Goal: Find specific page/section: Find specific page/section

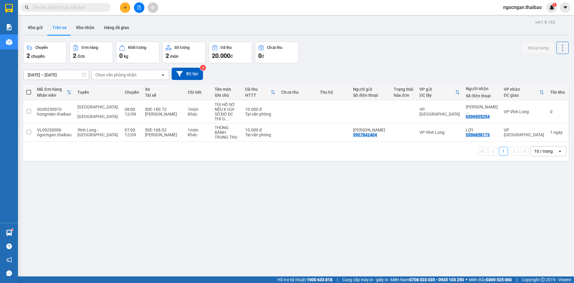
click at [219, 71] on div "[DATE] – [DATE] Press the down arrow key to interact with the calendar and sele…" at bounding box center [295, 74] width 545 height 12
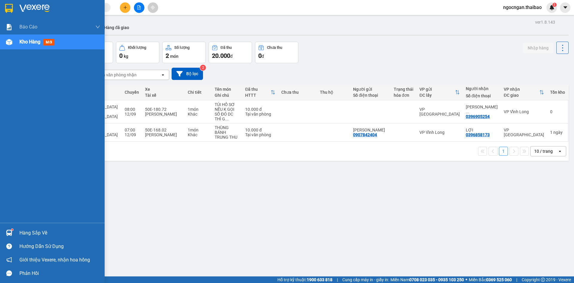
click at [12, 4] on img at bounding box center [9, 8] width 8 height 9
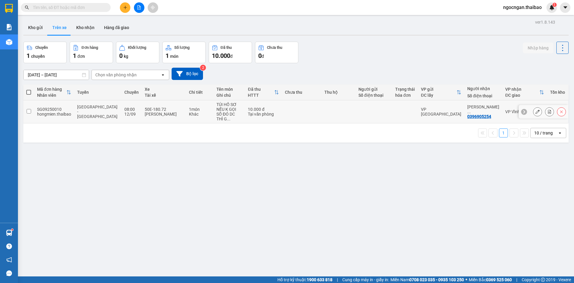
click at [29, 109] on input "checkbox" at bounding box center [29, 111] width 4 height 4
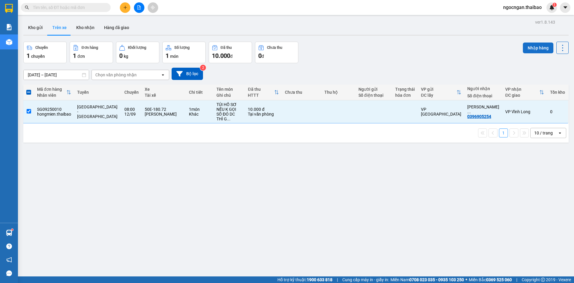
click at [526, 53] on div "Nhập hàng" at bounding box center [546, 48] width 46 height 12
click at [528, 47] on button "Nhập hàng" at bounding box center [538, 47] width 31 height 11
checkbox input "false"
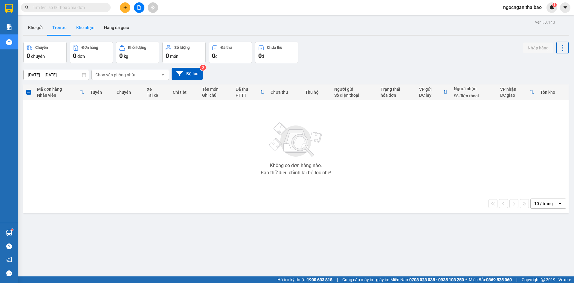
click at [84, 27] on button "Kho nhận" at bounding box center [85, 27] width 28 height 14
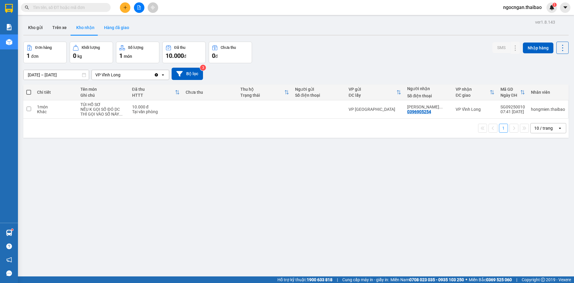
click at [100, 26] on button "Hàng đã giao" at bounding box center [116, 27] width 35 height 14
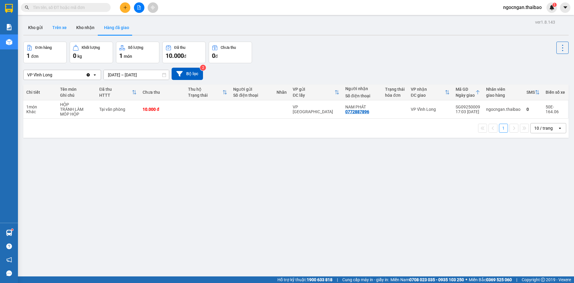
click at [62, 25] on button "Trên xe" at bounding box center [60, 27] width 24 height 14
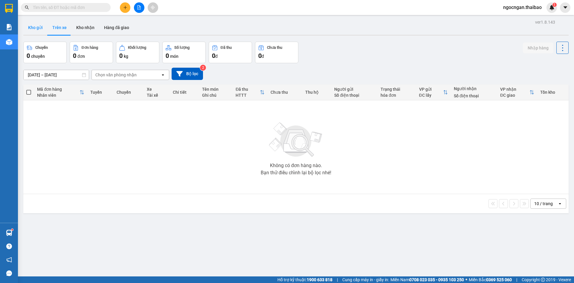
click at [29, 22] on button "Kho gửi" at bounding box center [35, 27] width 24 height 14
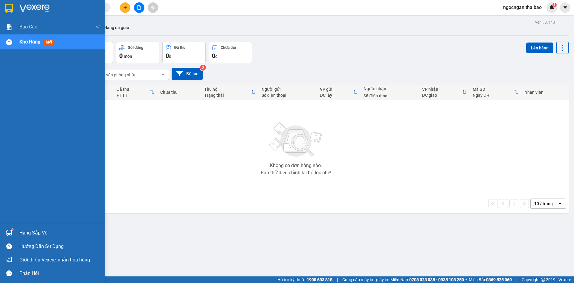
click at [49, 232] on div "Hàng sắp về" at bounding box center [59, 232] width 81 height 9
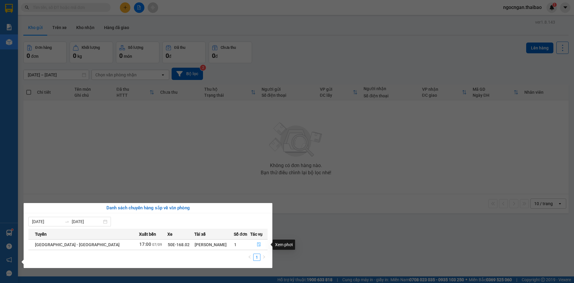
click at [257, 245] on icon "file-done" at bounding box center [259, 244] width 4 height 4
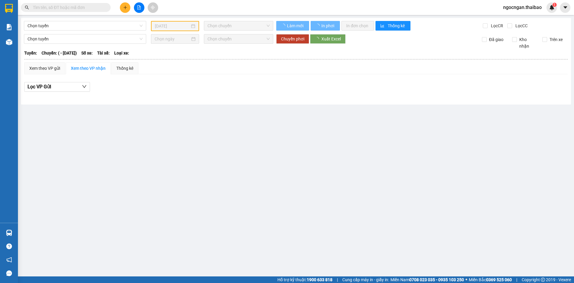
type input "[DATE]"
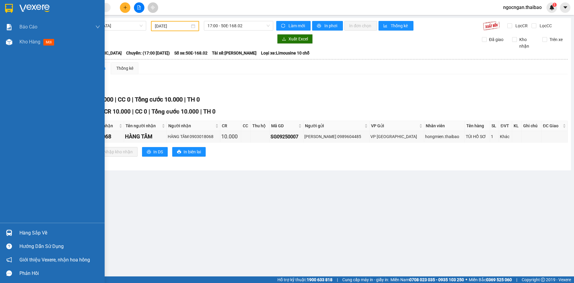
click at [22, 229] on div "Hàng sắp về" at bounding box center [59, 232] width 81 height 9
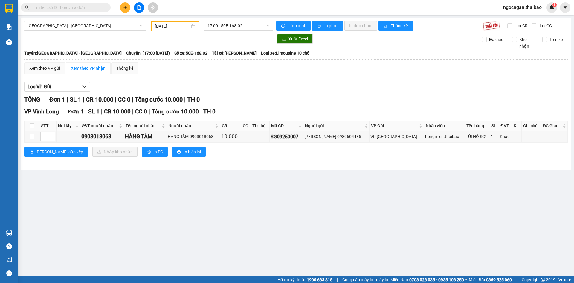
click at [401, 226] on section "Kết quả tìm kiếm ( 0 ) Bộ lọc No Data ngocngan.thaibao 1 Báo cáo Báo cáo dòng t…" at bounding box center [287, 141] width 574 height 283
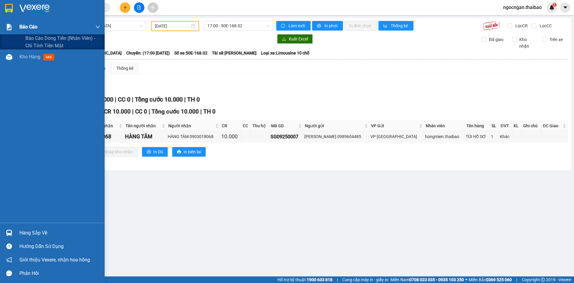
click at [24, 26] on span "Báo cáo" at bounding box center [28, 26] width 18 height 7
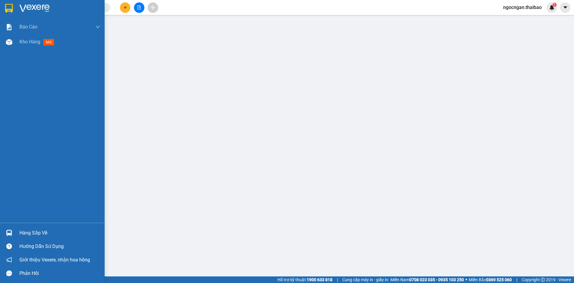
click at [29, 4] on img at bounding box center [34, 8] width 30 height 9
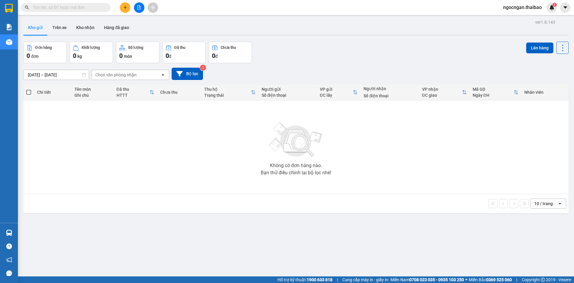
click at [171, 43] on div "ver 1.8.143 Kho gửi Trên xe Kho nhận Hàng đã giao Đơn hàng 0 đơn Khối lượng 0 k…" at bounding box center [296, 159] width 550 height 283
click at [176, 45] on div "Đã thu" at bounding box center [179, 47] width 11 height 4
click at [227, 48] on div "Chưa thu" at bounding box center [228, 47] width 15 height 4
click at [109, 25] on button "Hàng đã giao" at bounding box center [116, 27] width 35 height 14
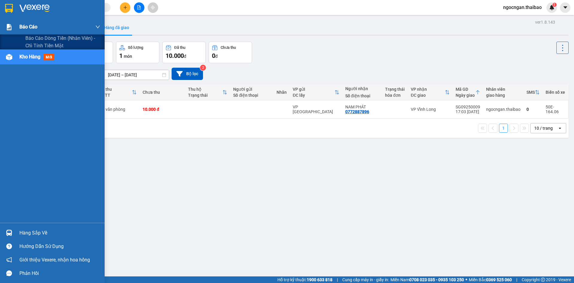
click at [30, 26] on span "Báo cáo" at bounding box center [28, 26] width 18 height 7
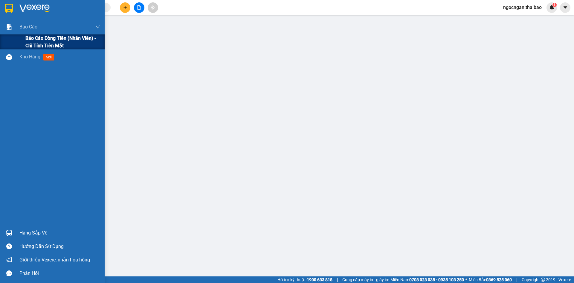
click at [35, 36] on span "Báo cáo dòng tiền (nhân viên) - chỉ tính tiền mặt" at bounding box center [62, 41] width 75 height 15
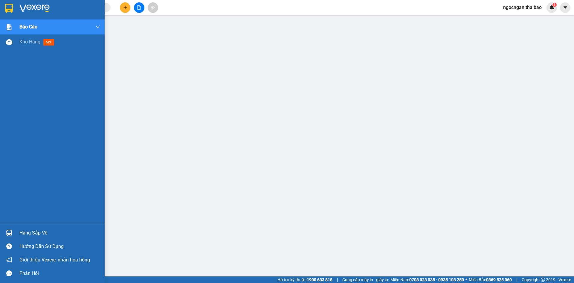
click at [59, 15] on div at bounding box center [52, 9] width 105 height 19
